Goal: Task Accomplishment & Management: Use online tool/utility

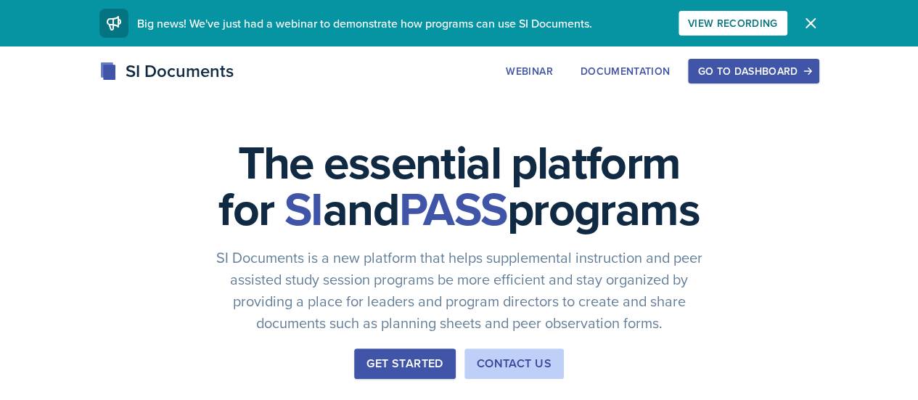
click at [809, 75] on div "Go to Dashboard" at bounding box center [753, 71] width 112 height 12
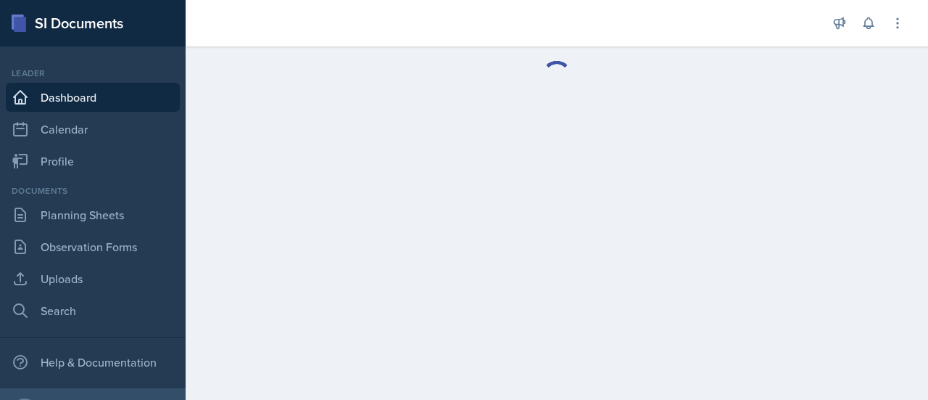
click at [557, 181] on main at bounding box center [557, 222] width 743 height 353
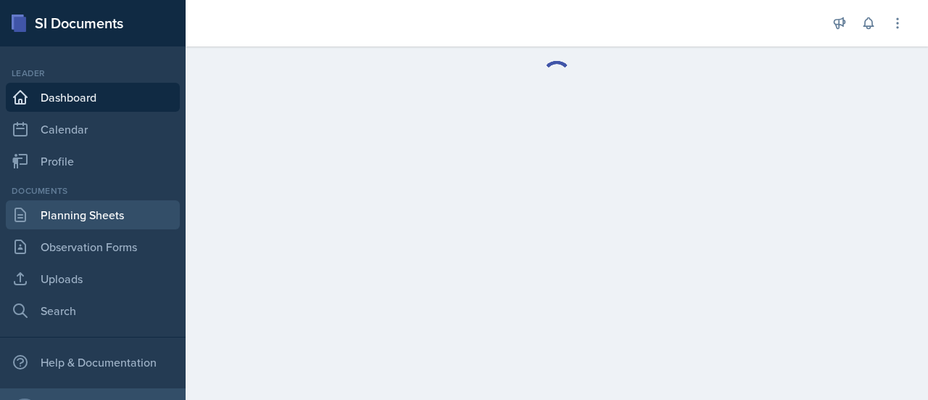
click at [113, 217] on link "Planning Sheets" at bounding box center [93, 214] width 174 height 29
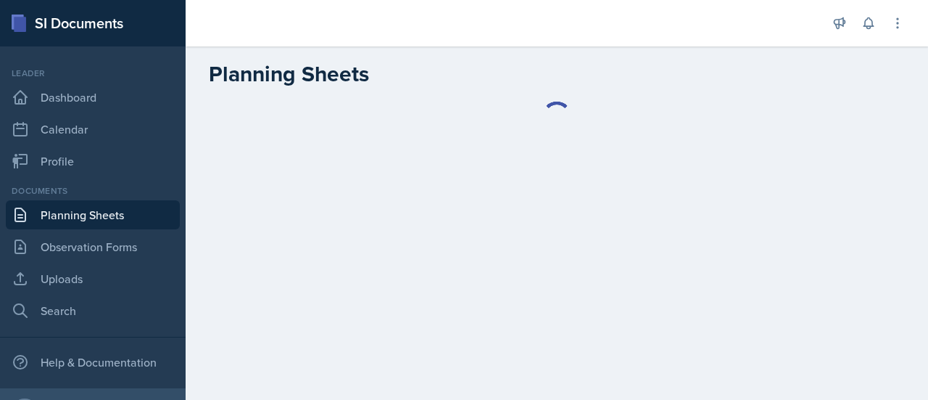
click at [558, 41] on div at bounding box center [506, 23] width 618 height 46
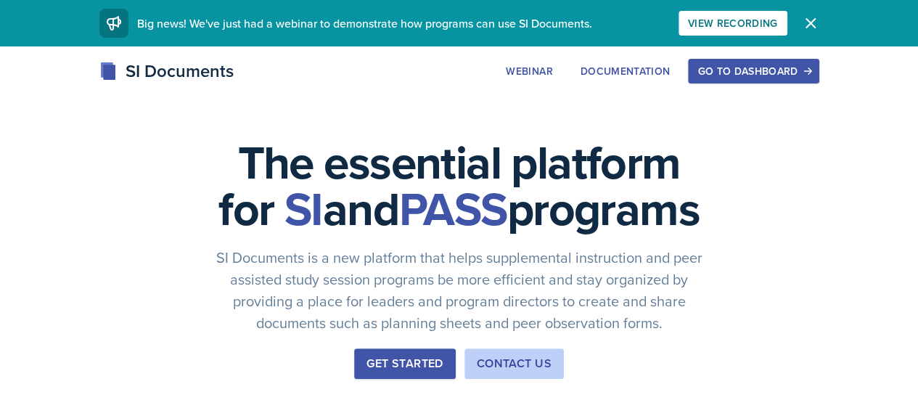
click at [783, 67] on button "Go to Dashboard" at bounding box center [753, 71] width 131 height 25
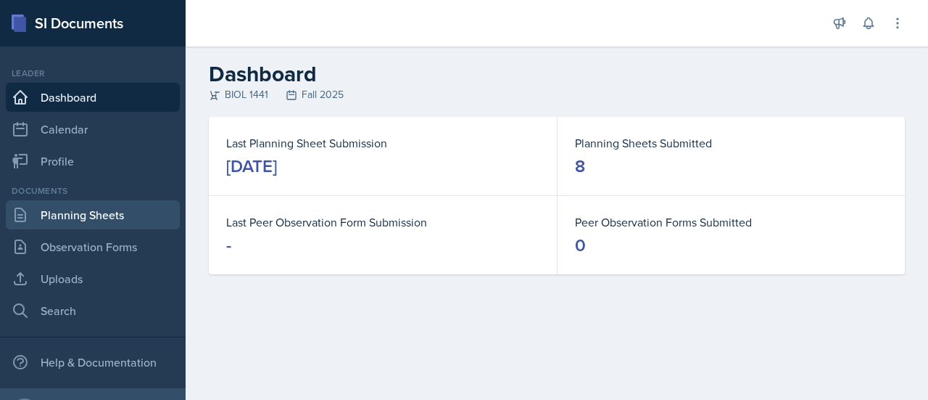
click at [99, 214] on link "Planning Sheets" at bounding box center [93, 214] width 174 height 29
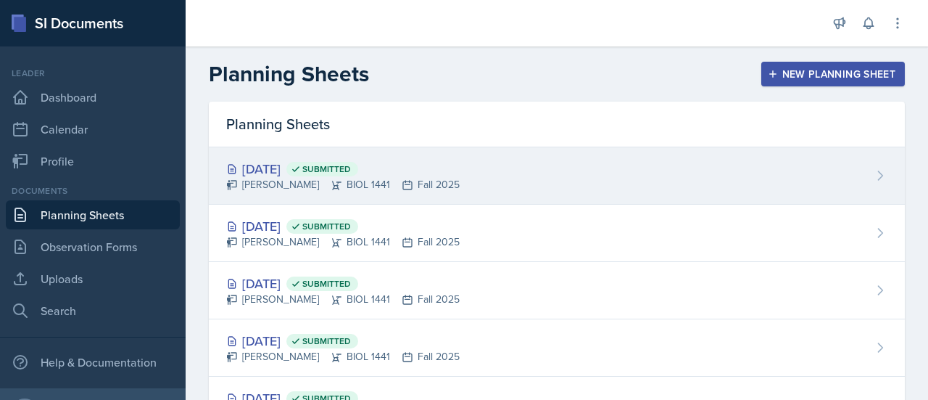
click at [282, 170] on div "[DATE] Submitted" at bounding box center [343, 169] width 234 height 20
